Goal: Task Accomplishment & Management: Use online tool/utility

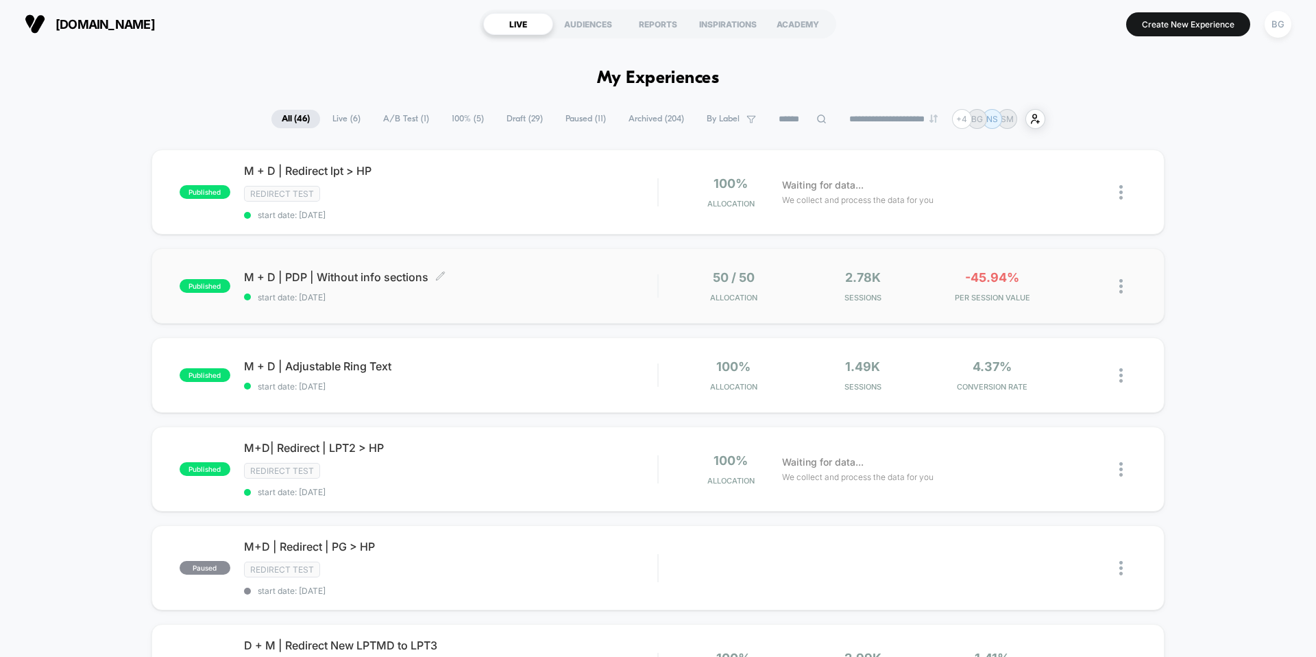
click at [397, 301] on span "start date: [DATE]" at bounding box center [450, 297] width 413 height 10
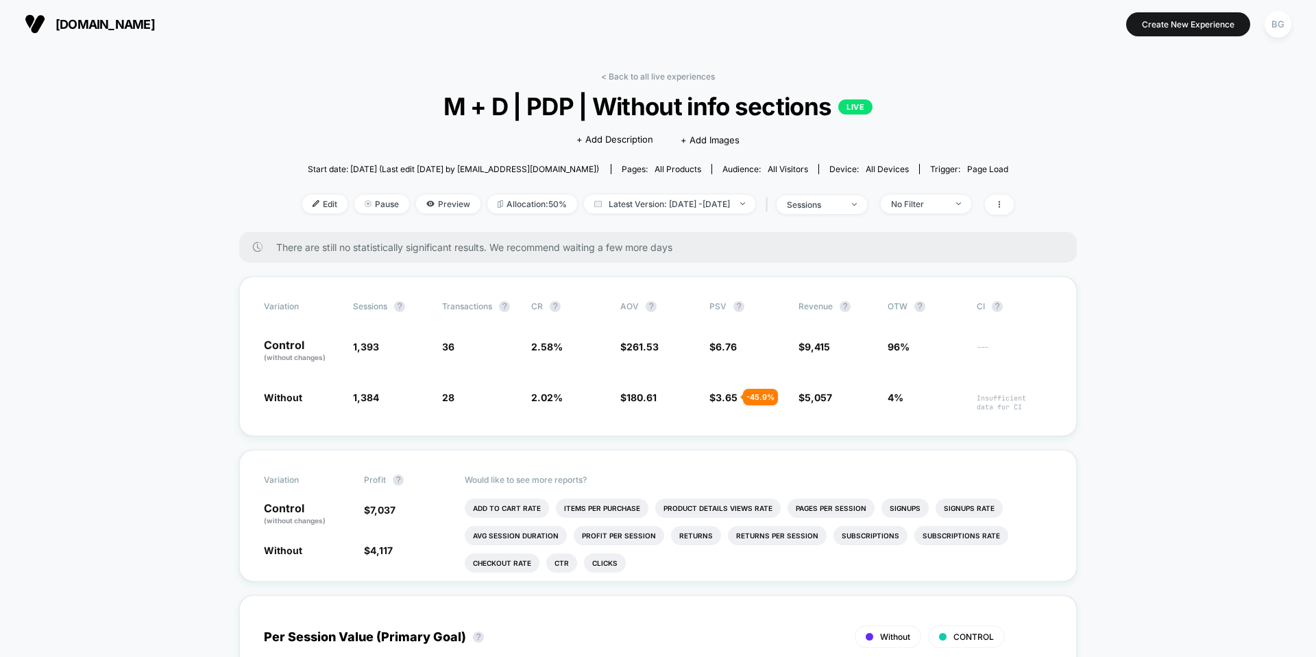
click at [780, 169] on span "All Visitors" at bounding box center [788, 169] width 40 height 10
drag, startPoint x: 748, startPoint y: 169, endPoint x: 844, endPoint y: 185, distance: 97.2
click at [753, 171] on div "Audience: All Visitors" at bounding box center [765, 169] width 86 height 10
click at [925, 195] on span "No Filter" at bounding box center [926, 204] width 90 height 19
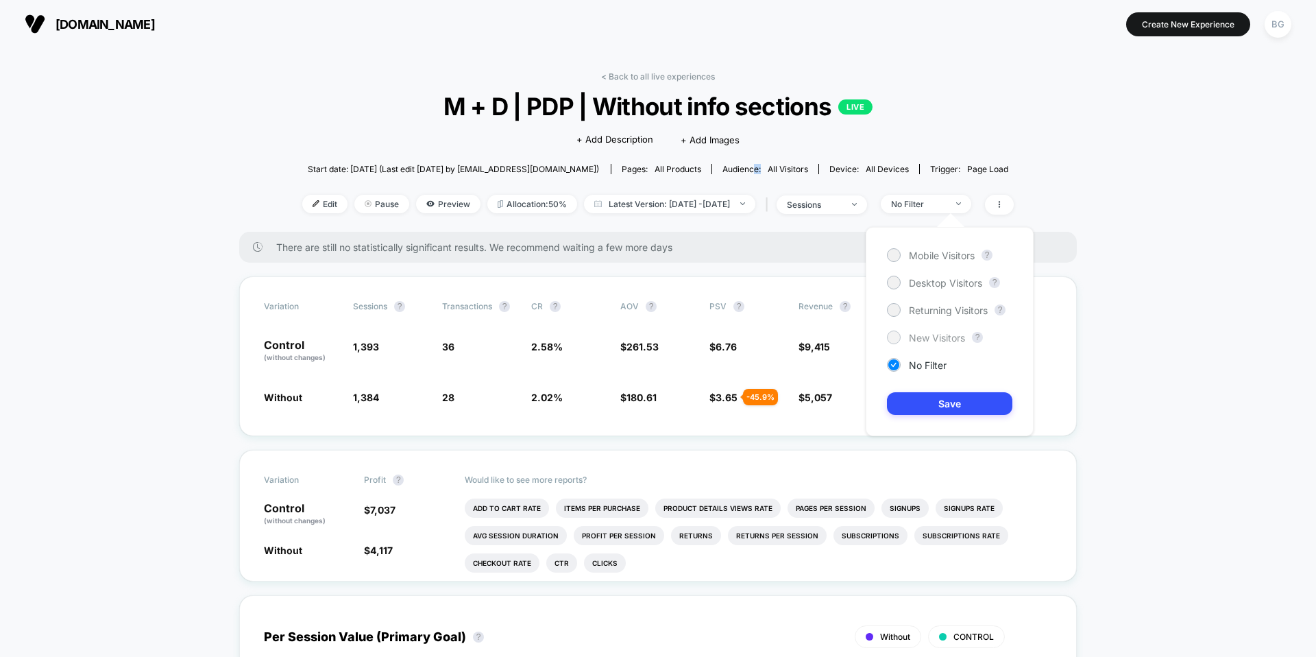
click at [896, 342] on div at bounding box center [894, 337] width 14 height 14
click at [945, 398] on button "Save" at bounding box center [949, 403] width 125 height 23
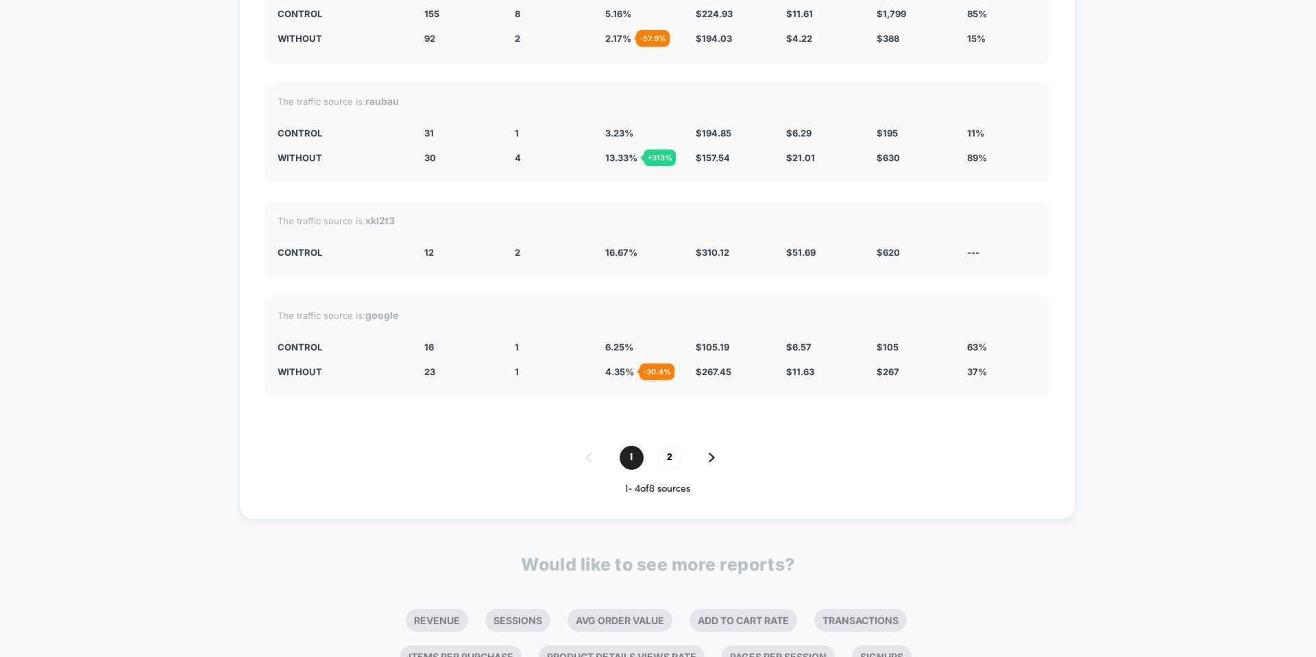
scroll to position [2435, 0]
